Goal: Transaction & Acquisition: Download file/media

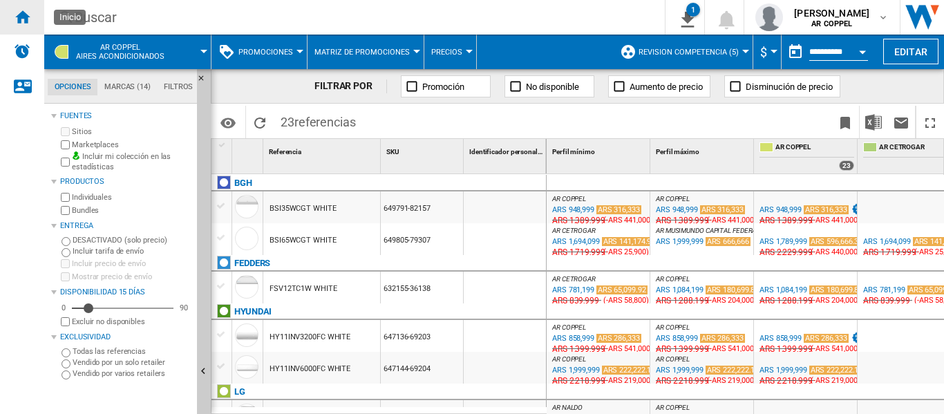
click at [27, 15] on ng-md-icon "Inicio" at bounding box center [22, 16] width 17 height 17
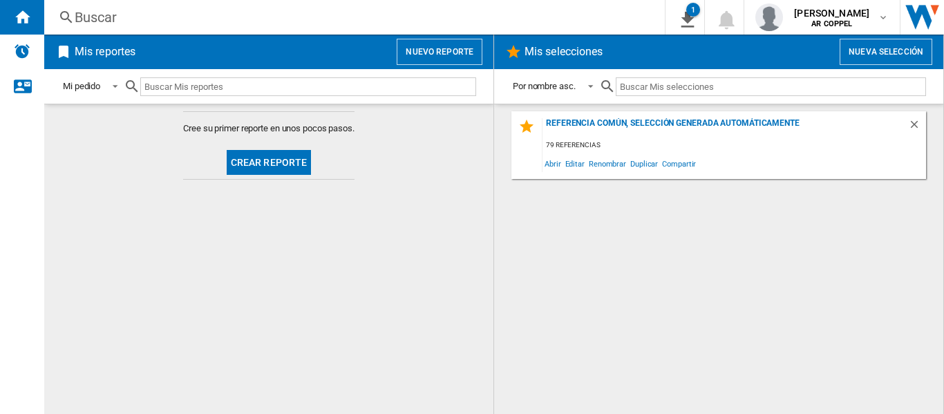
click at [270, 165] on button "Crear reporte" at bounding box center [269, 162] width 85 height 25
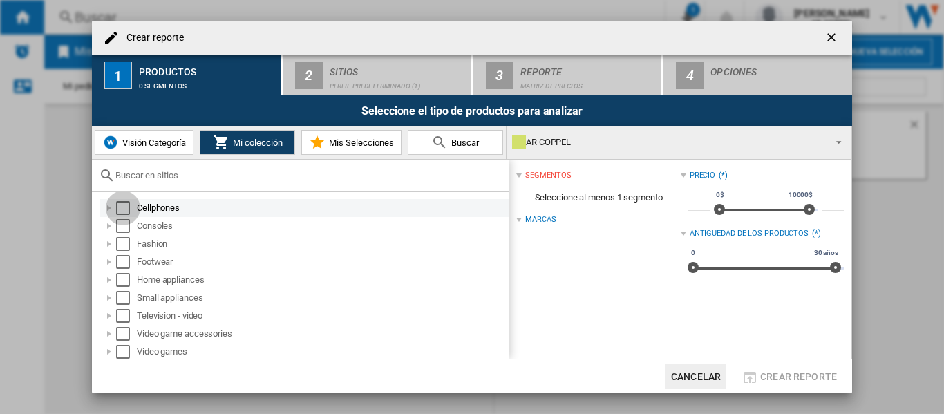
click at [128, 208] on div "Select" at bounding box center [123, 208] width 14 height 14
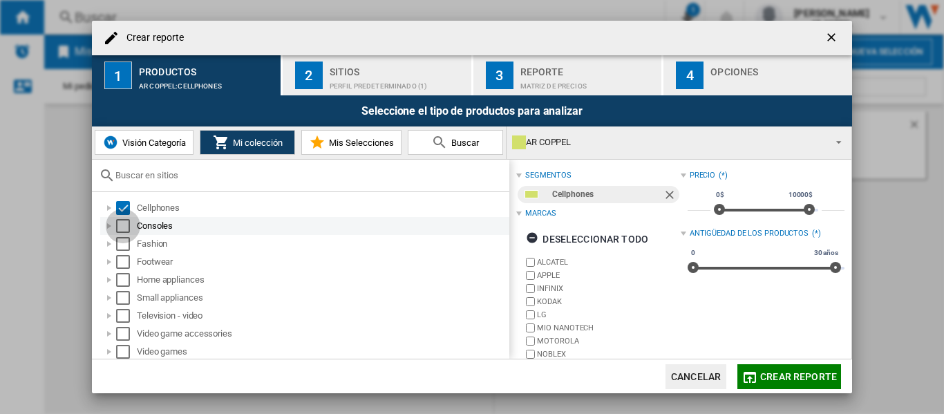
click at [124, 228] on div "Select" at bounding box center [123, 226] width 14 height 14
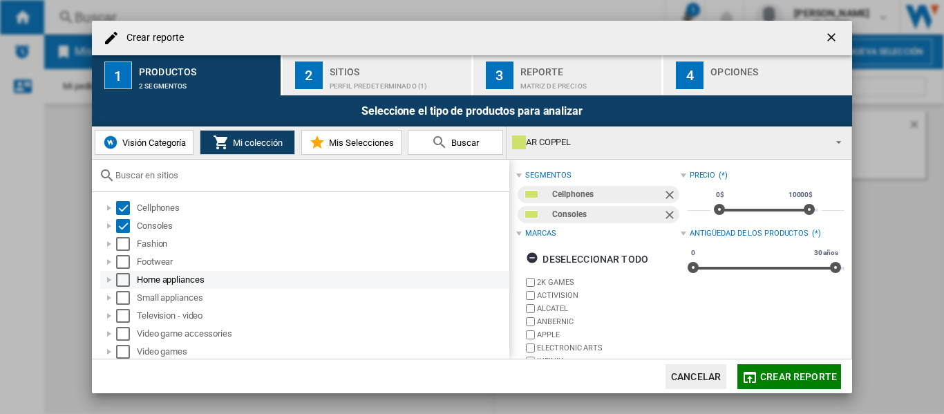
click at [122, 274] on div "Select" at bounding box center [123, 280] width 14 height 14
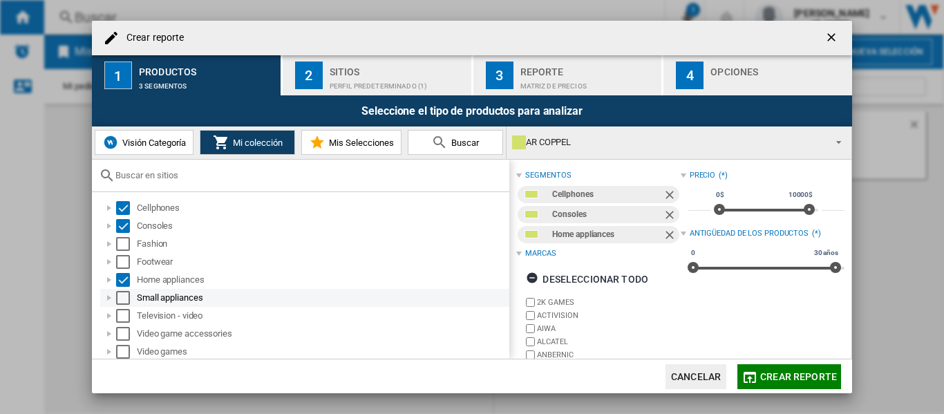
click at [120, 295] on div "Select" at bounding box center [123, 298] width 14 height 14
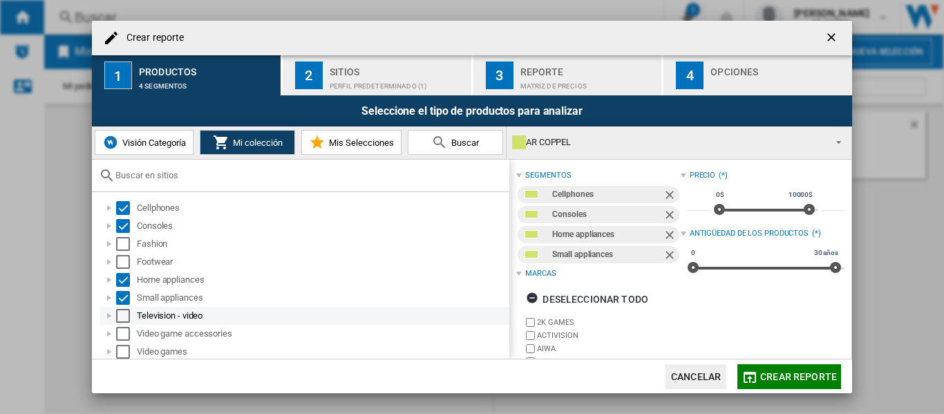
click at [120, 315] on div "Select" at bounding box center [123, 316] width 14 height 14
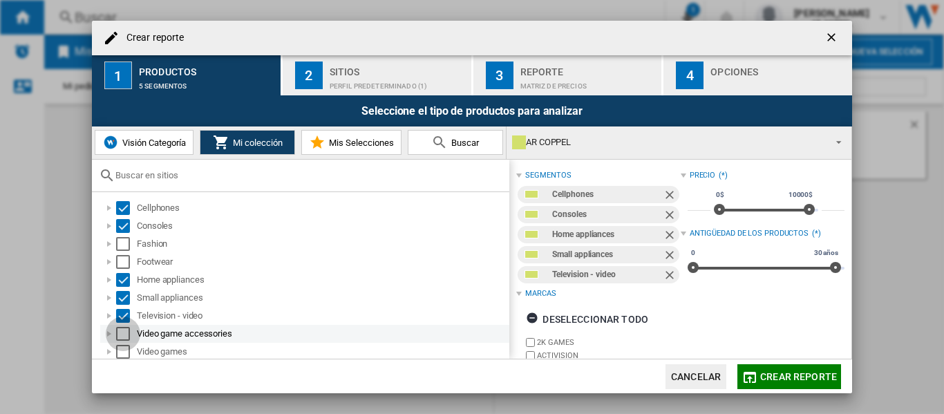
click at [120, 332] on div "Select" at bounding box center [123, 334] width 14 height 14
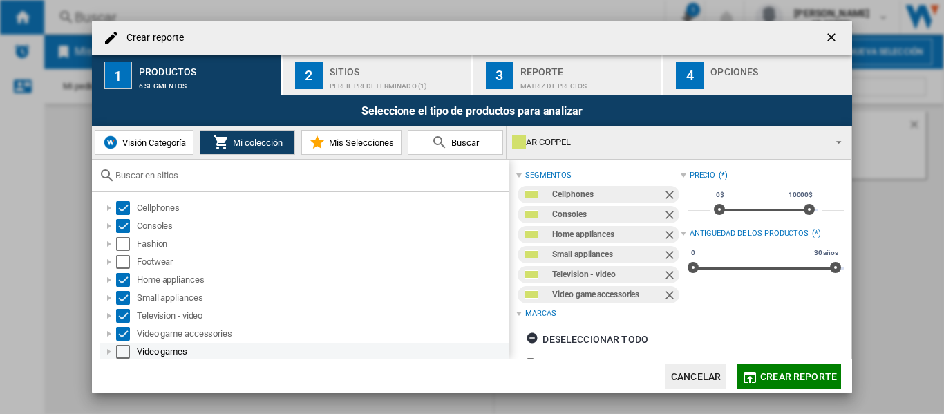
click at [120, 348] on div "Select" at bounding box center [123, 352] width 14 height 14
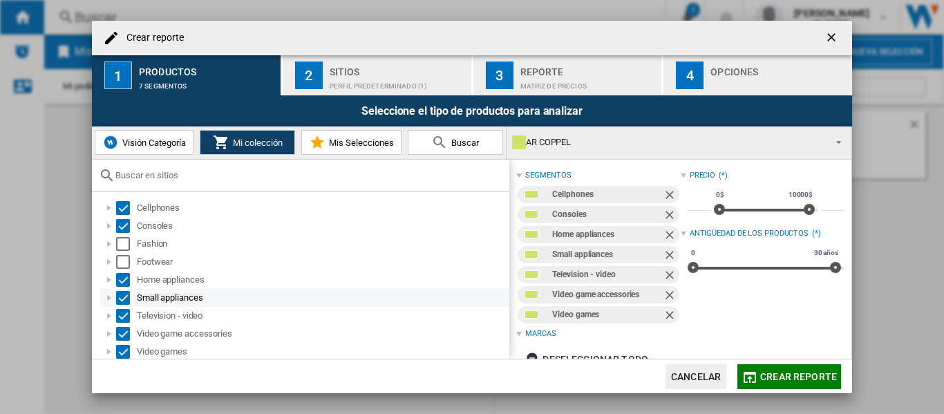
scroll to position [10, 0]
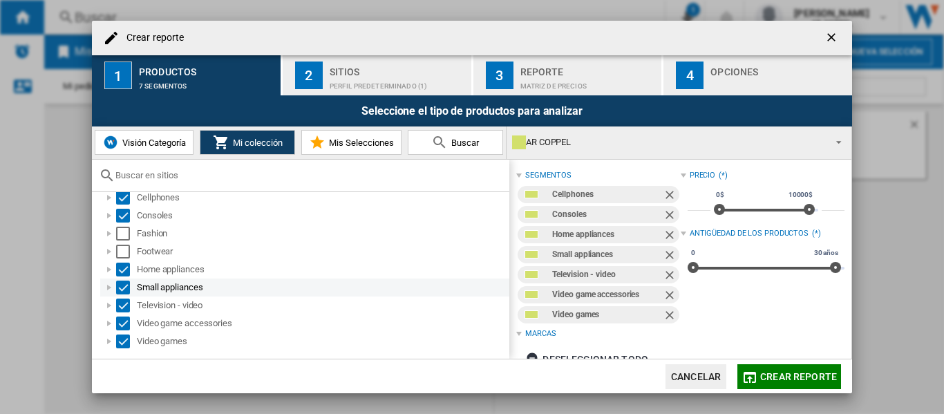
click at [106, 288] on div "Crear reporte ..." at bounding box center [109, 288] width 14 height 14
click at [364, 71] on div "Sitios" at bounding box center [398, 68] width 136 height 15
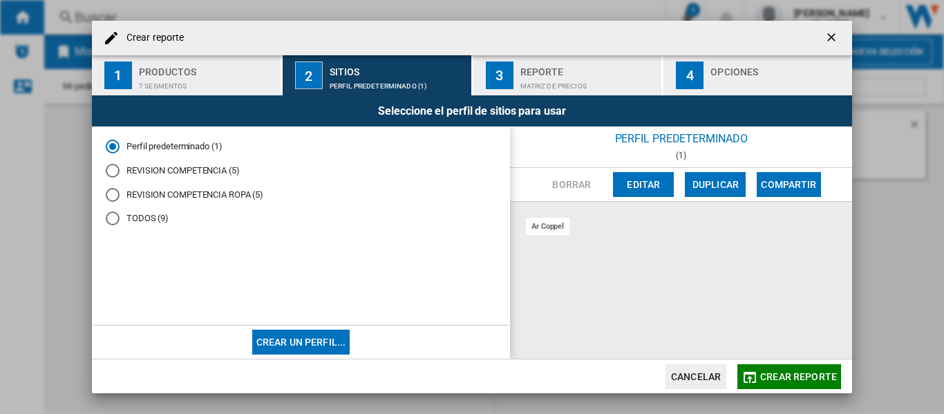
click at [115, 167] on div "REVISION COMPETENCIA (5)" at bounding box center [113, 171] width 14 height 14
click at [547, 77] on div "Matriz de precios" at bounding box center [589, 82] width 136 height 15
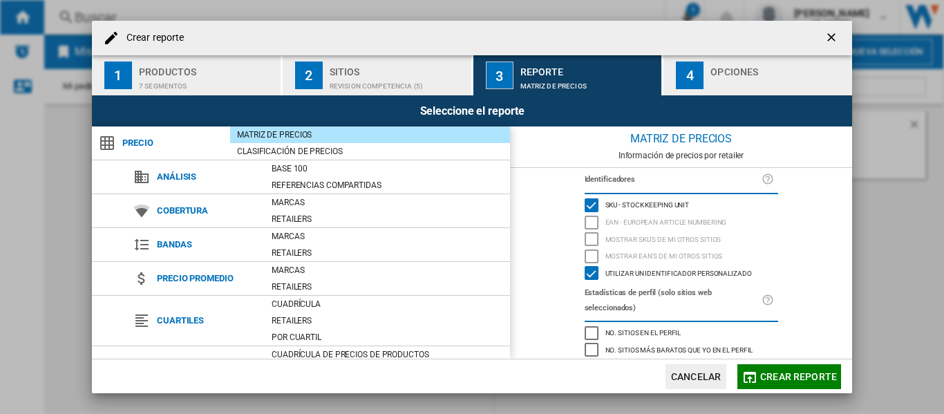
click at [763, 76] on div "Crear reporte ..." at bounding box center [779, 82] width 136 height 15
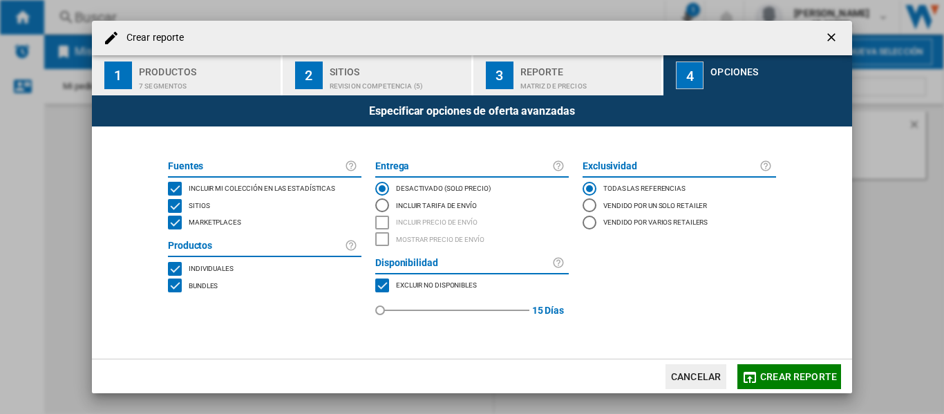
click at [174, 225] on div "MARKETPLACES" at bounding box center [175, 223] width 14 height 14
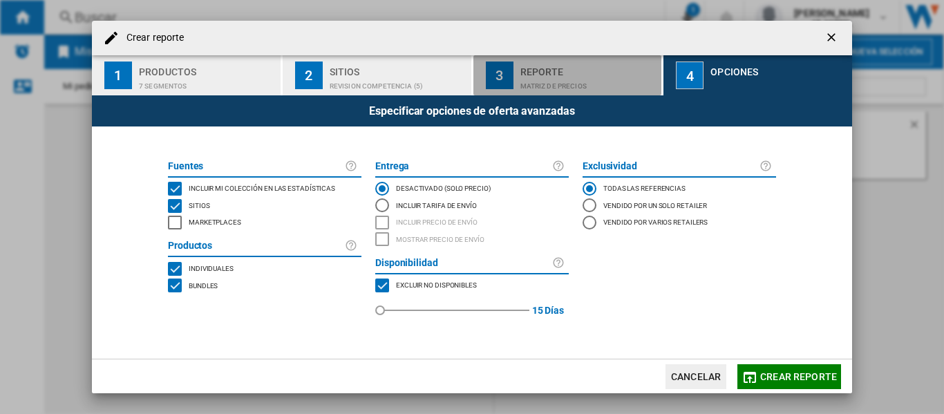
click at [576, 82] on div "Matriz de precios" at bounding box center [589, 82] width 136 height 15
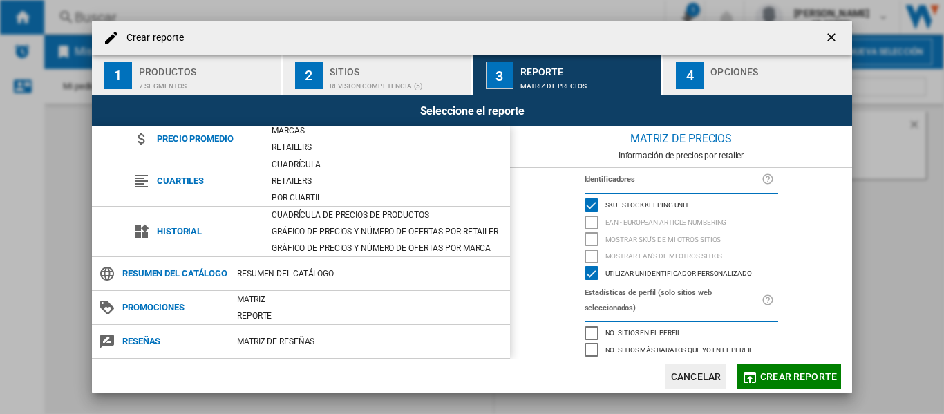
scroll to position [159, 0]
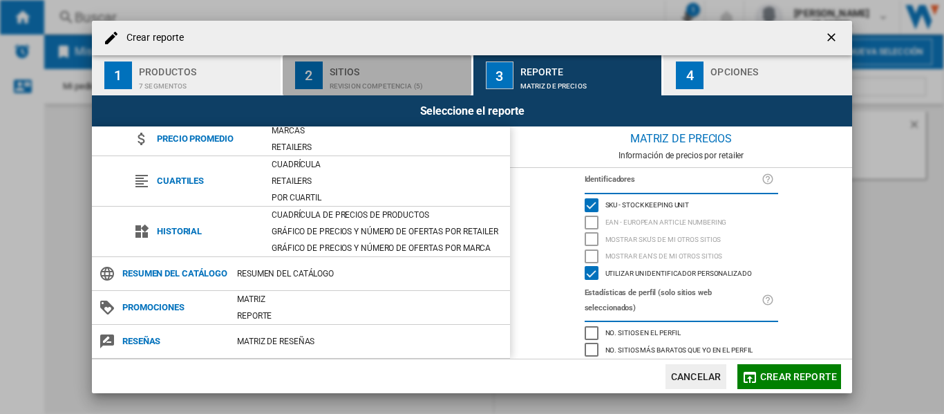
click at [381, 79] on div "REVISION COMPETENCIA (5)" at bounding box center [398, 82] width 136 height 15
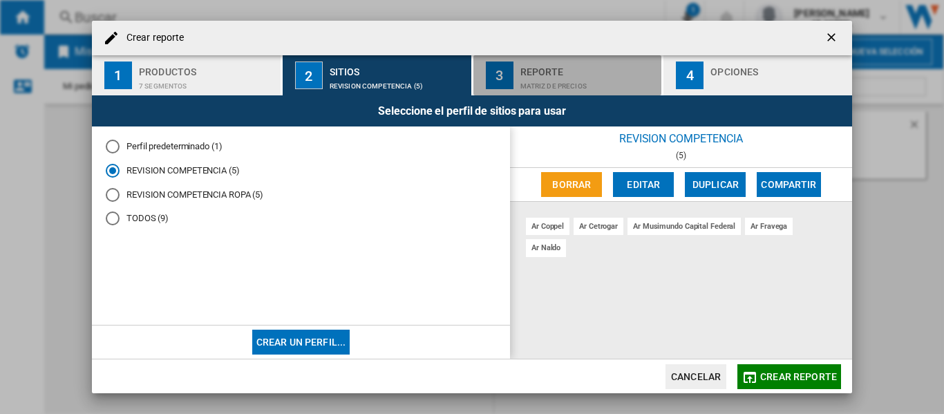
click at [541, 76] on div "Matriz de precios" at bounding box center [589, 82] width 136 height 15
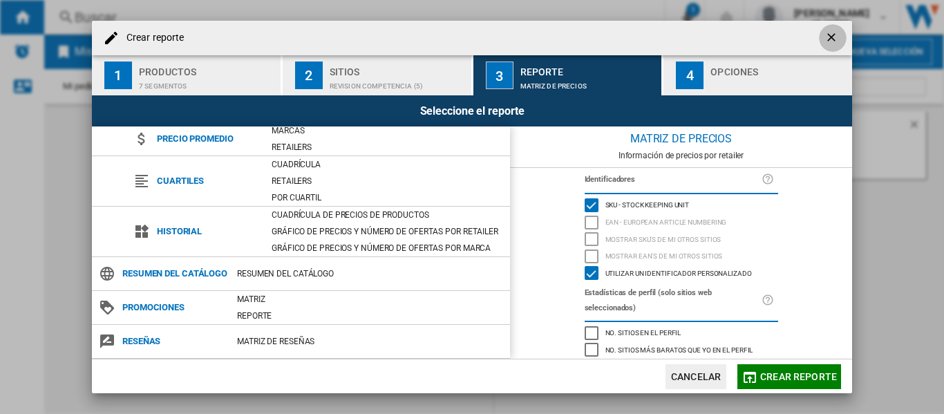
click at [827, 35] on ng-md-icon "getI18NText('BUTTONS.CLOSE_DIALOG')" at bounding box center [833, 38] width 17 height 17
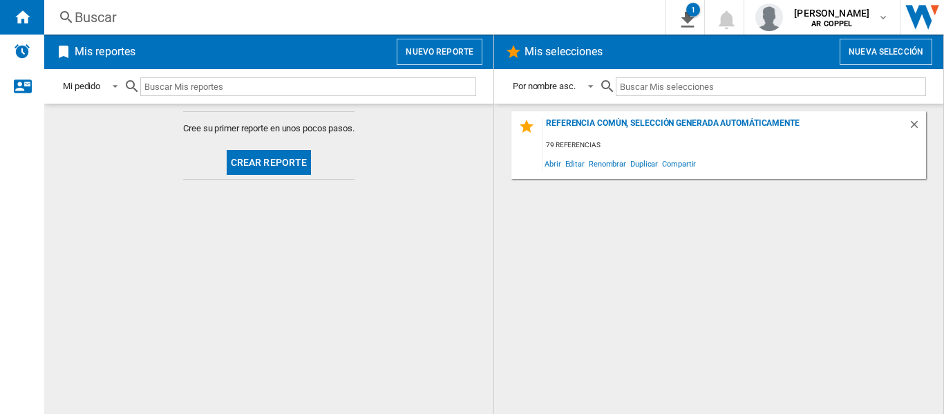
click at [275, 165] on button "Crear reporte" at bounding box center [269, 162] width 85 height 25
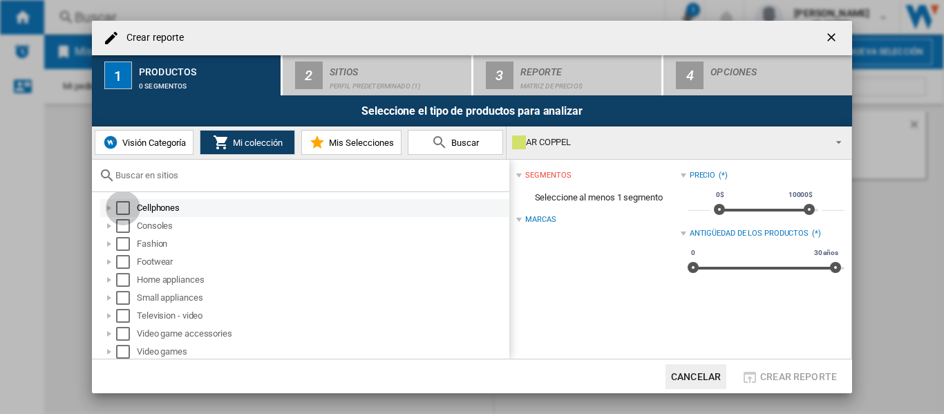
click at [121, 205] on div "Select" at bounding box center [123, 208] width 14 height 14
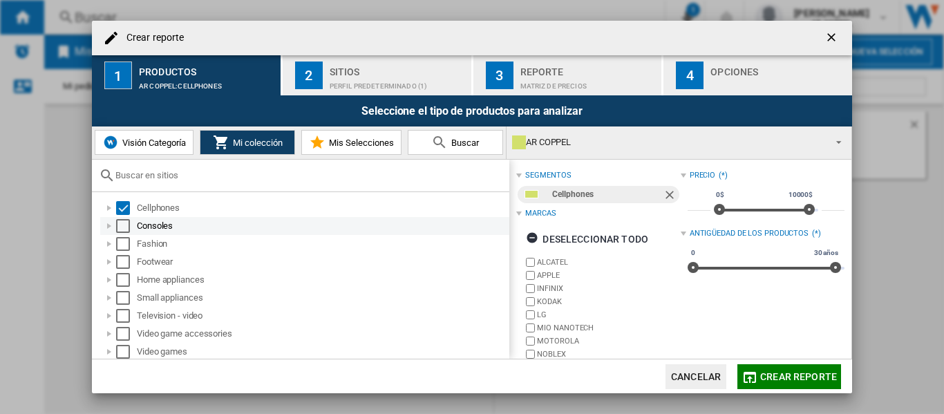
click at [122, 223] on div "Select" at bounding box center [123, 226] width 14 height 14
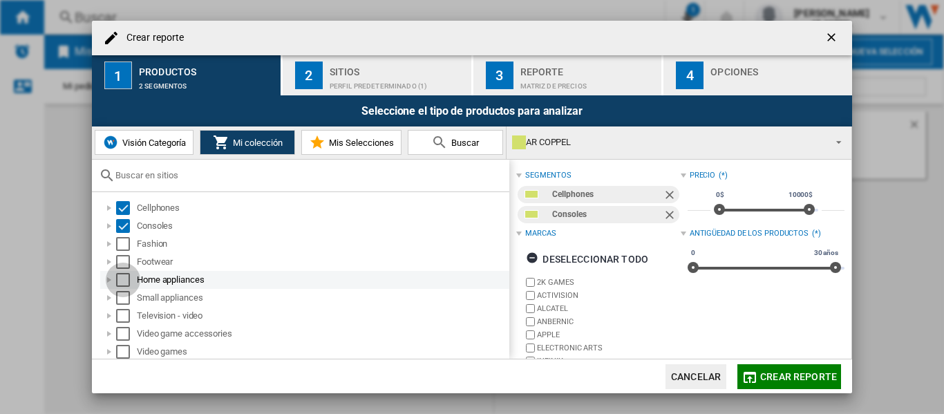
click at [123, 279] on div "Select" at bounding box center [123, 280] width 14 height 14
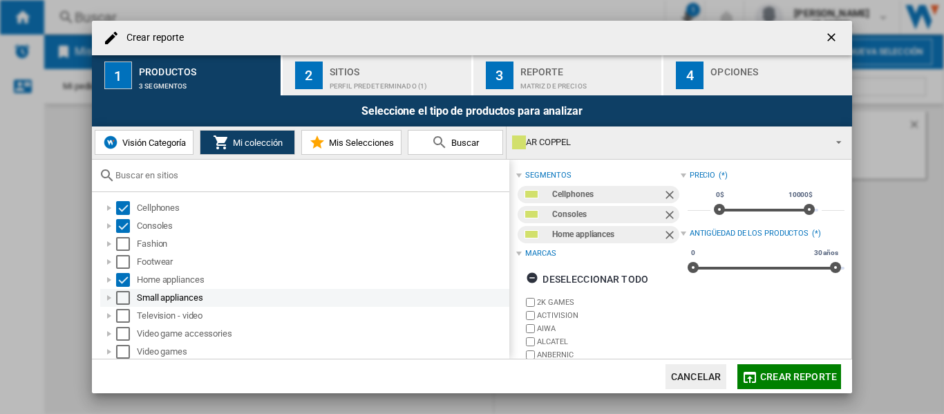
click at [121, 294] on div "Select" at bounding box center [123, 298] width 14 height 14
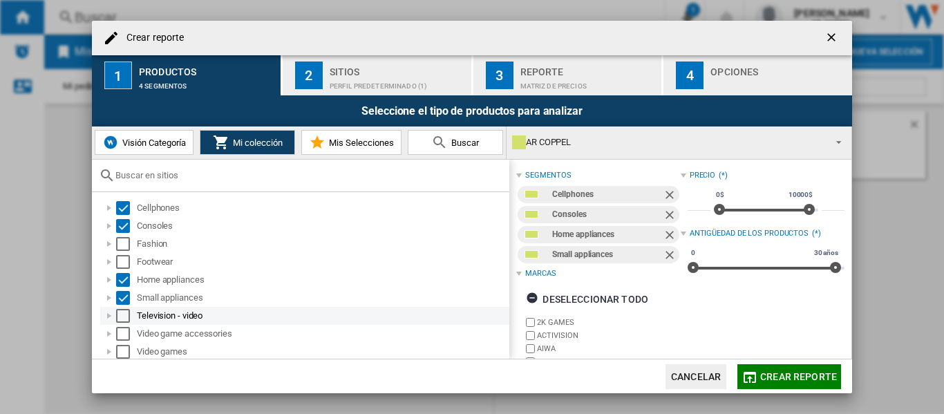
click at [122, 310] on div "Select" at bounding box center [123, 316] width 14 height 14
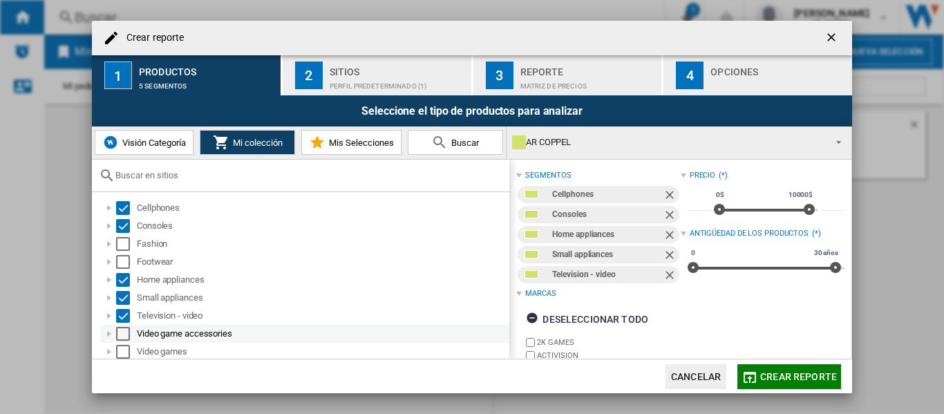
click at [121, 330] on div "Select" at bounding box center [123, 334] width 14 height 14
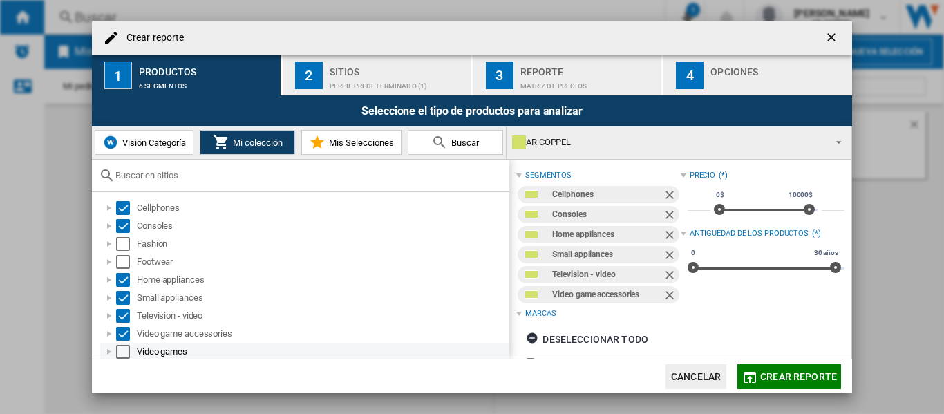
click at [121, 346] on div "Select" at bounding box center [123, 352] width 14 height 14
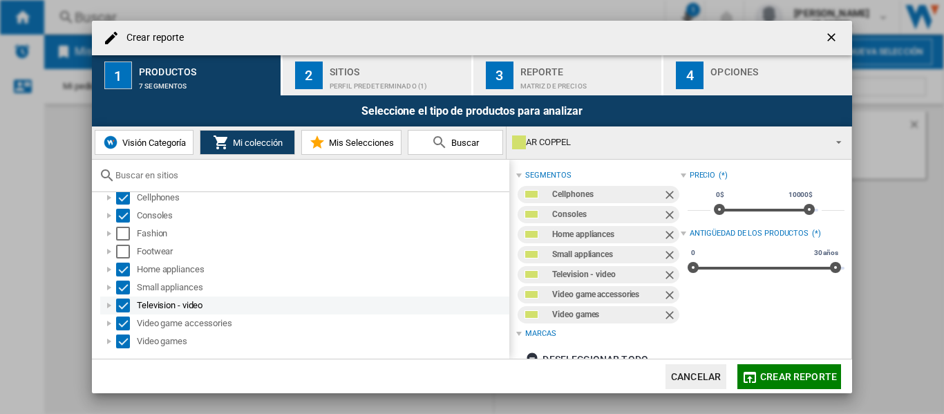
scroll to position [0, 0]
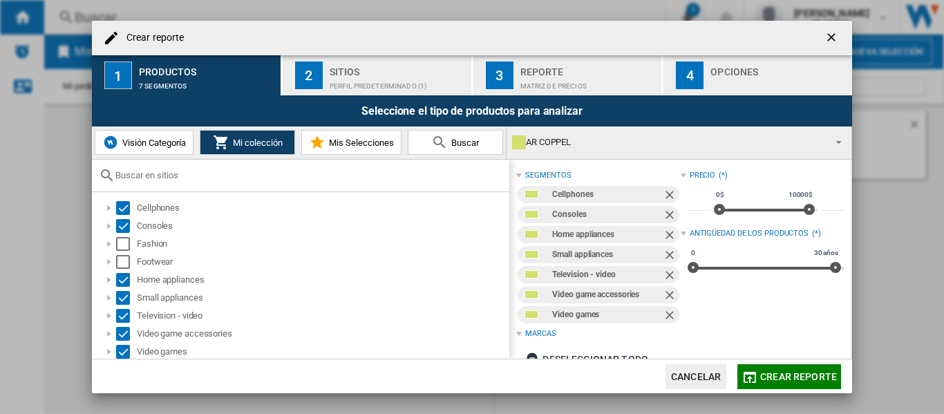
click at [349, 81] on div "Perfil predeterminado (1)" at bounding box center [398, 82] width 136 height 15
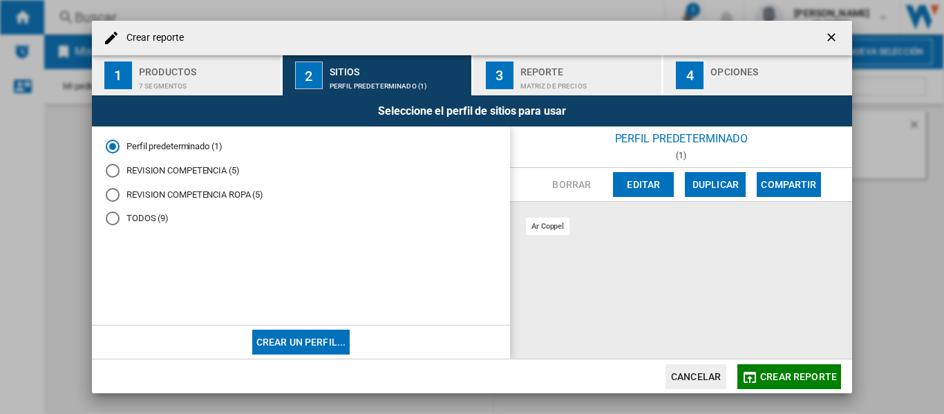
click at [115, 169] on div "REVISION COMPETENCIA (5)" at bounding box center [113, 171] width 14 height 14
click at [539, 80] on div "Matriz de precios" at bounding box center [589, 82] width 136 height 15
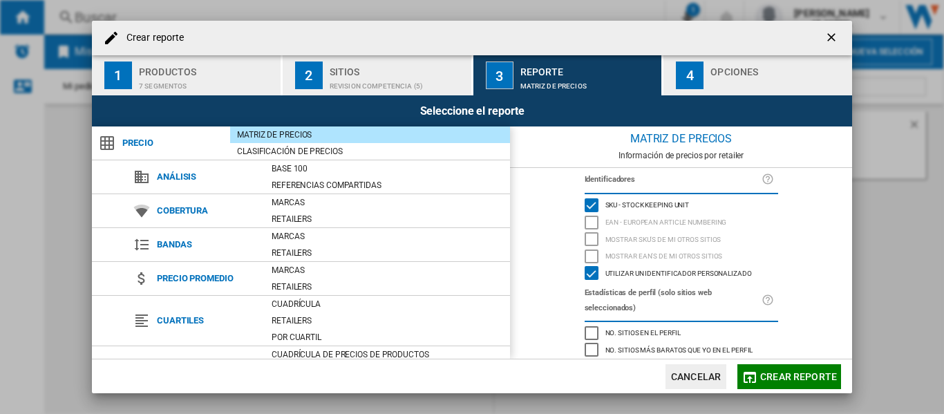
click at [728, 75] on div "Crear reporte ..." at bounding box center [779, 82] width 136 height 15
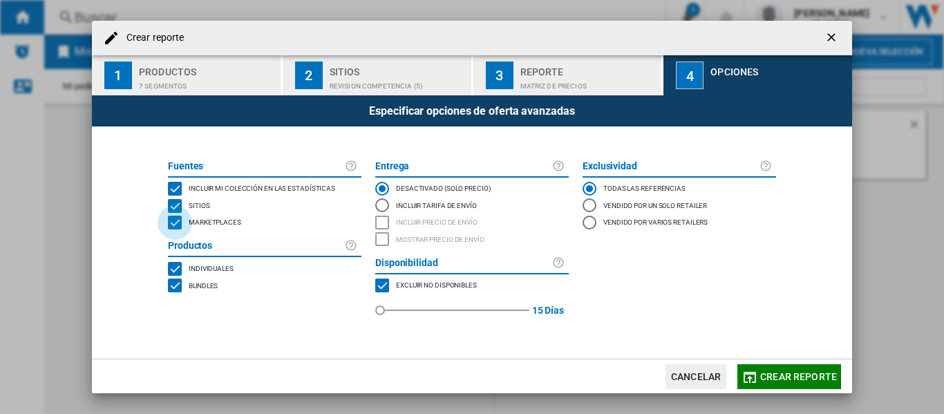
click at [176, 221] on div "MARKETPLACES" at bounding box center [175, 223] width 14 height 14
click at [769, 376] on span "Crear reporte" at bounding box center [798, 376] width 77 height 11
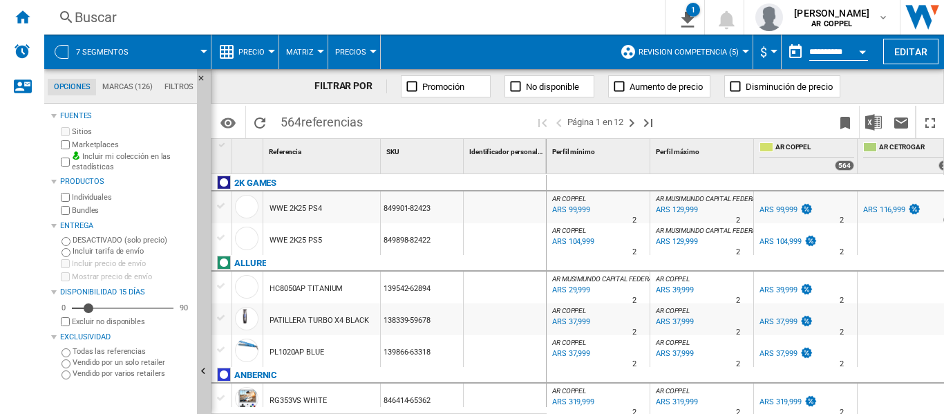
click at [272, 51] on div at bounding box center [271, 51] width 7 height 3
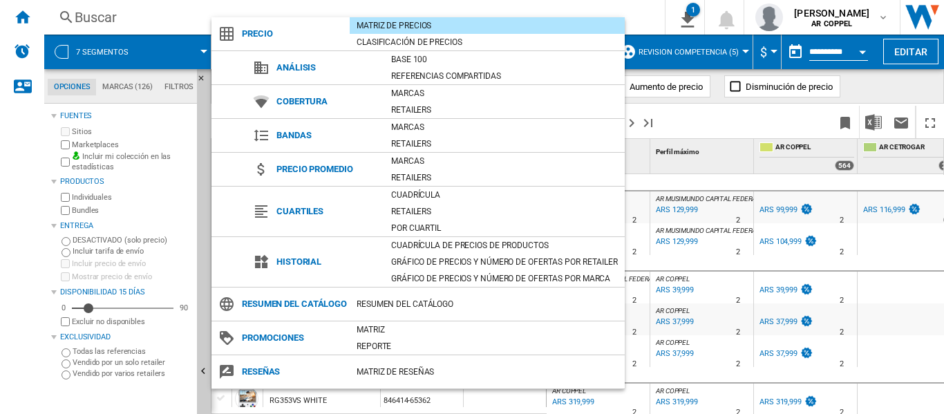
drag, startPoint x: 387, startPoint y: 350, endPoint x: 336, endPoint y: 315, distance: 61.7
click at [386, 337] on div "Matriz" at bounding box center [487, 330] width 275 height 14
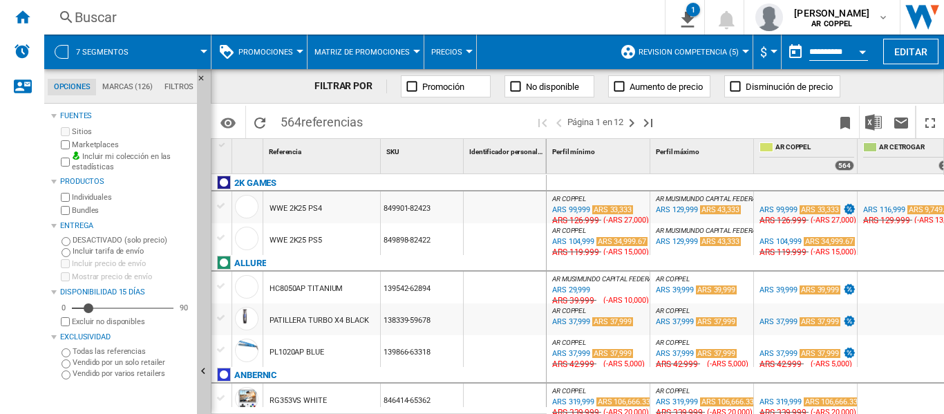
click at [299, 52] on div at bounding box center [300, 51] width 7 height 3
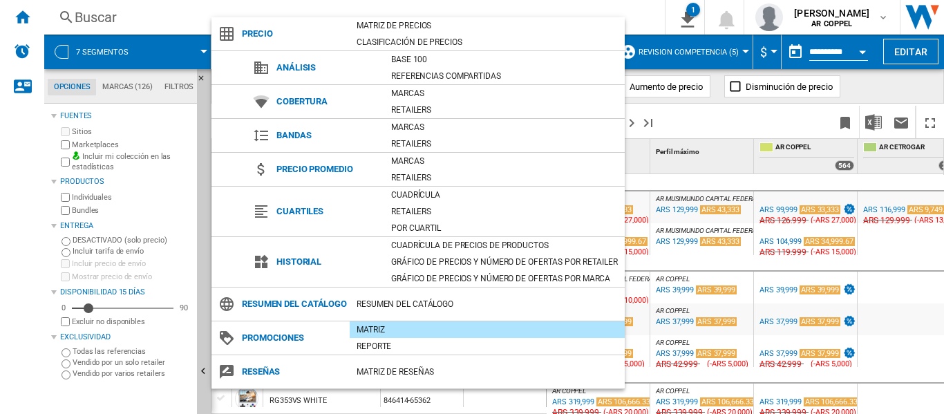
click at [0, 284] on md-backdrop at bounding box center [472, 207] width 944 height 414
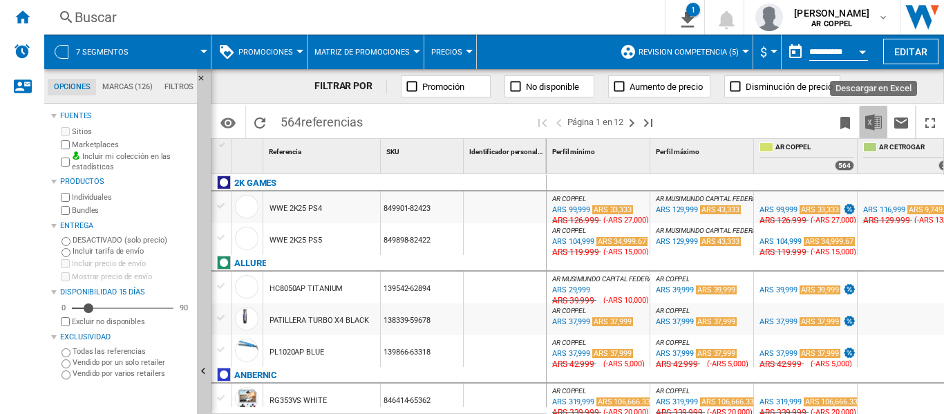
click at [875, 125] on img "Descargar en Excel" at bounding box center [874, 122] width 17 height 17
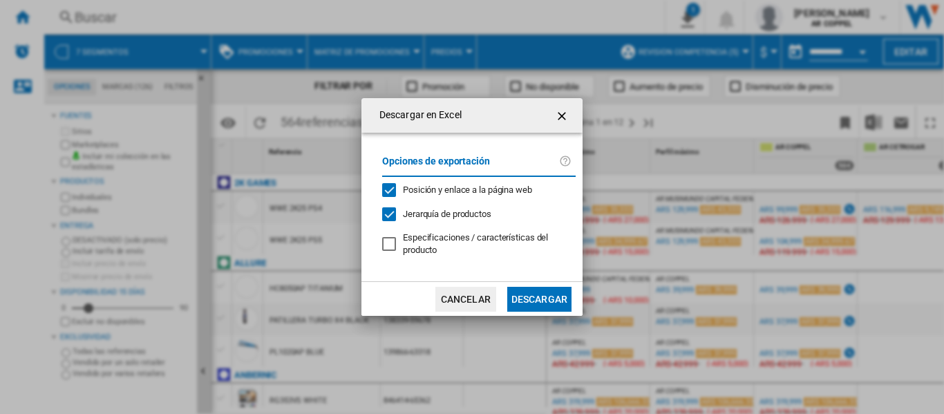
click at [527, 298] on button "Descargar" at bounding box center [539, 299] width 64 height 25
